Goal: Find contact information: Find contact information

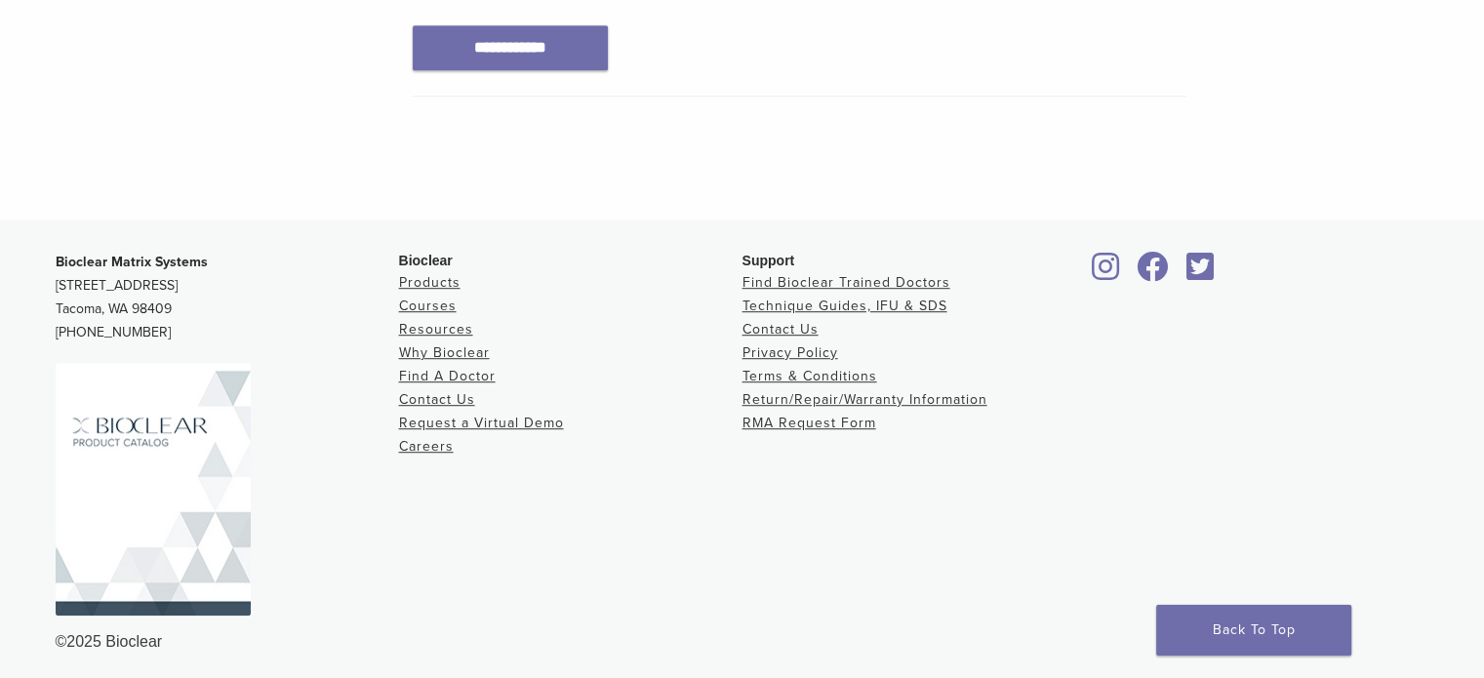
scroll to position [1190, 0]
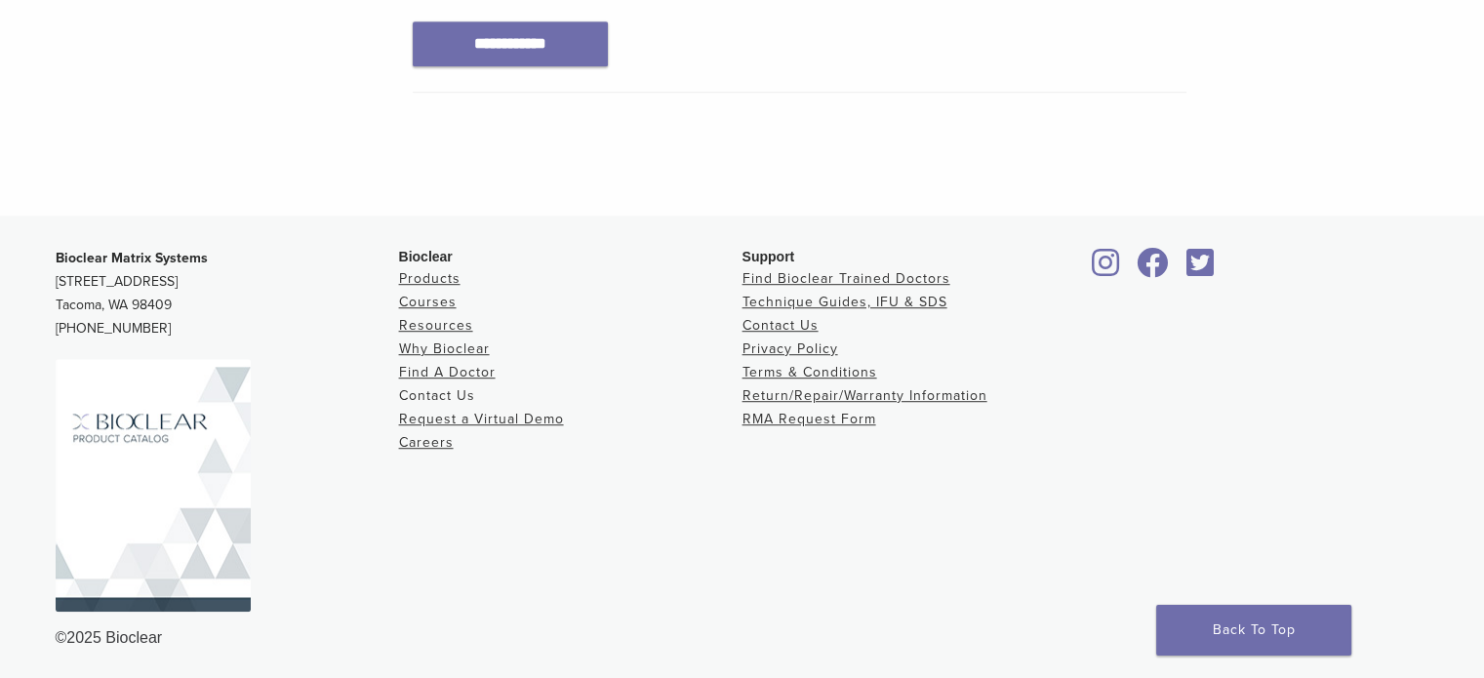
click at [434, 395] on link "Contact Us" at bounding box center [437, 395] width 76 height 17
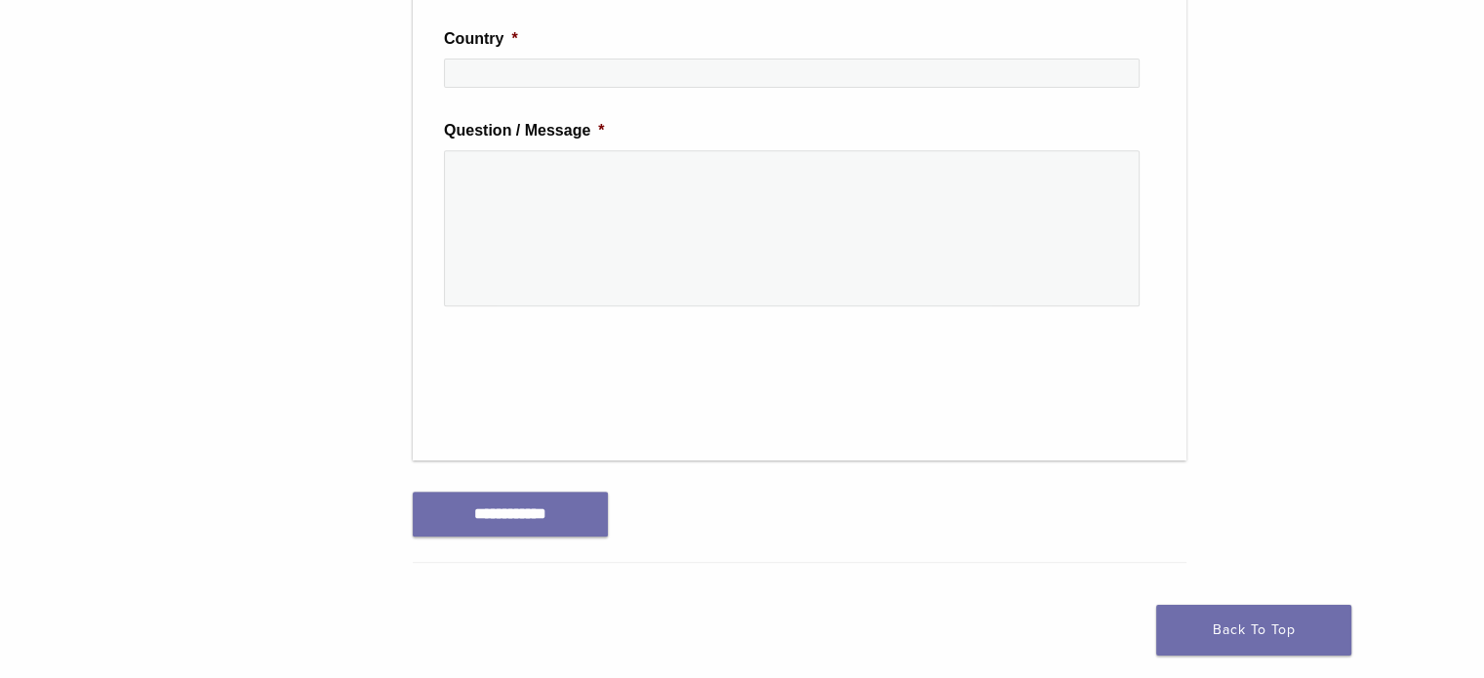
scroll to position [1281, 0]
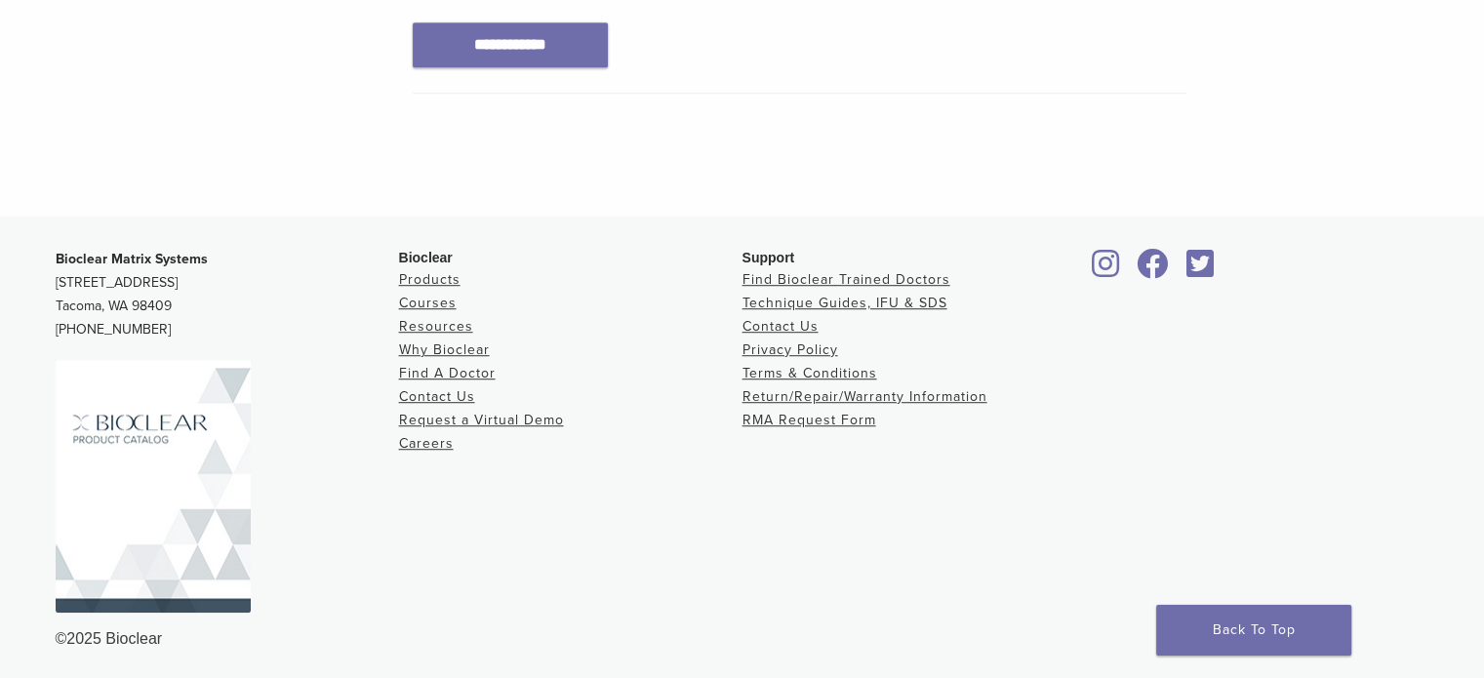
click at [1140, 265] on icon at bounding box center [1152, 263] width 32 height 31
click at [797, 328] on link "Contact Us" at bounding box center [780, 326] width 76 height 17
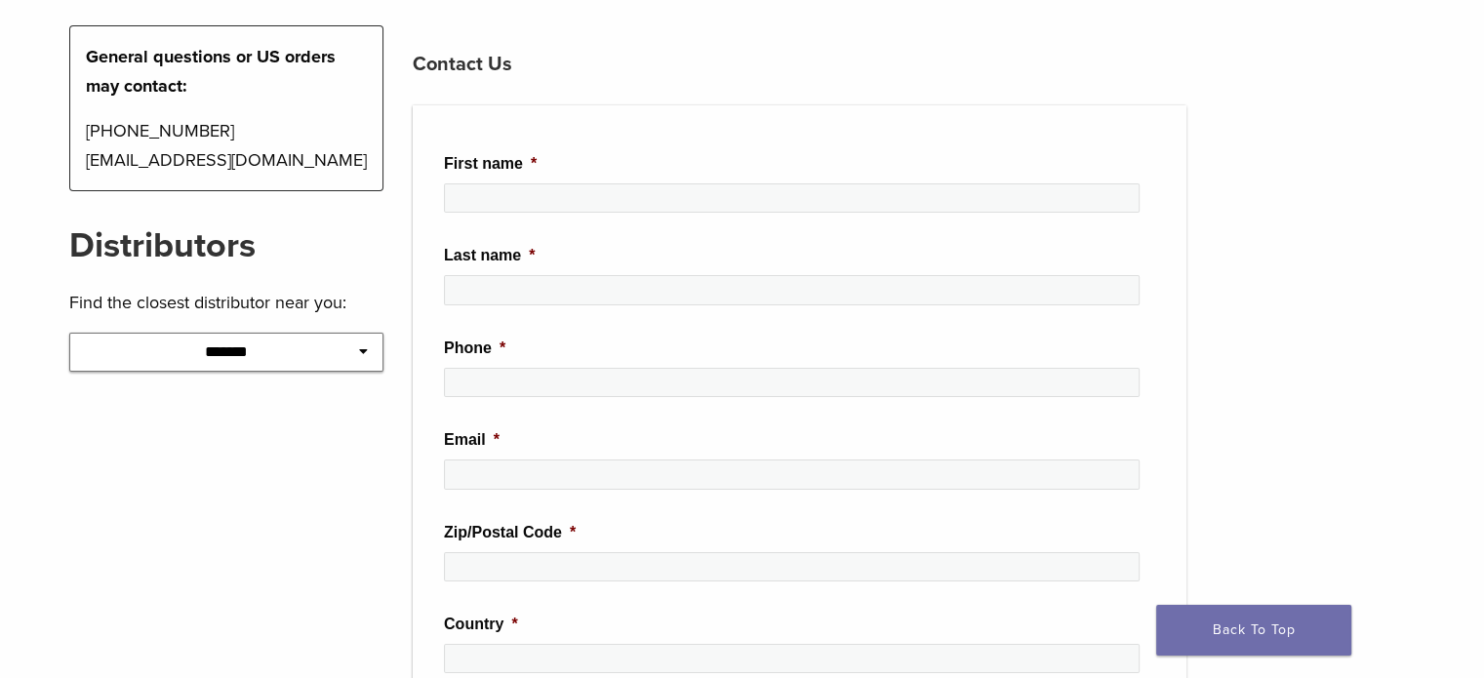
scroll to position [520, 0]
